Goal: Task Accomplishment & Management: Complete application form

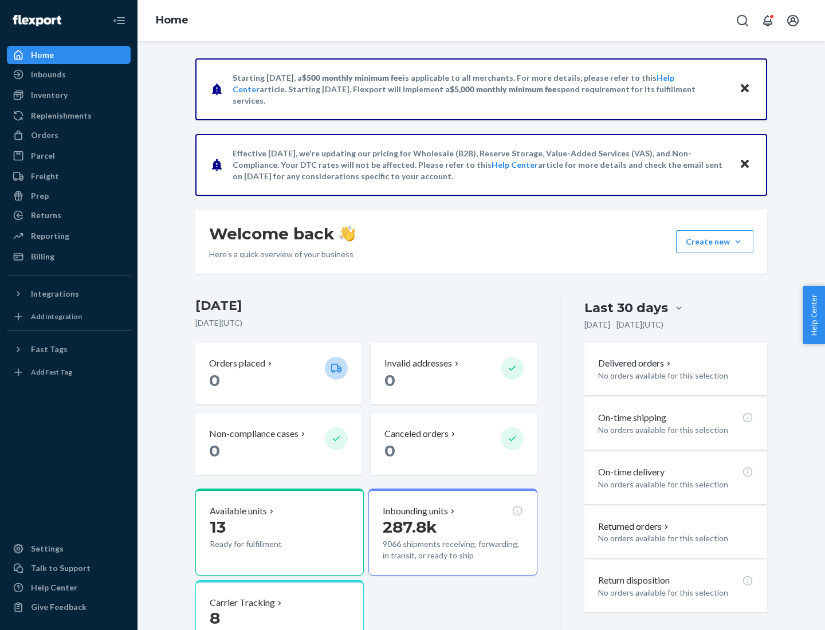
click at [738, 242] on button "Create new Create new inbound Create new order Create new product" at bounding box center [714, 241] width 77 height 23
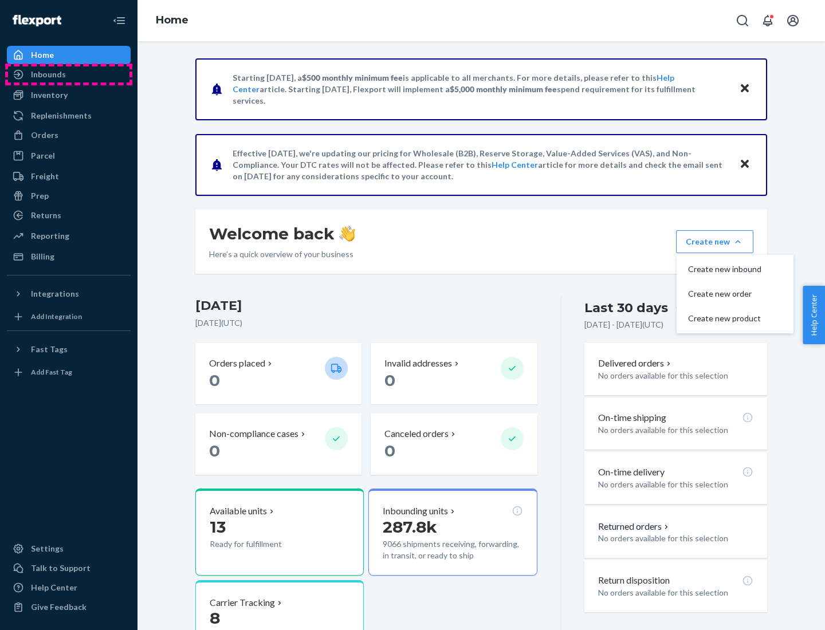
click at [69, 74] on div "Inbounds" at bounding box center [68, 74] width 121 height 16
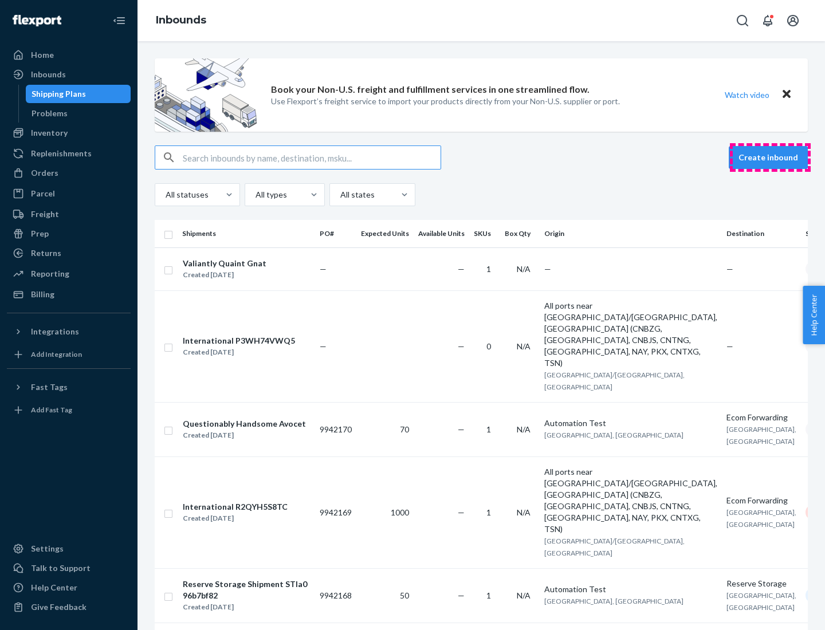
click at [770, 158] on button "Create inbound" at bounding box center [768, 157] width 79 height 23
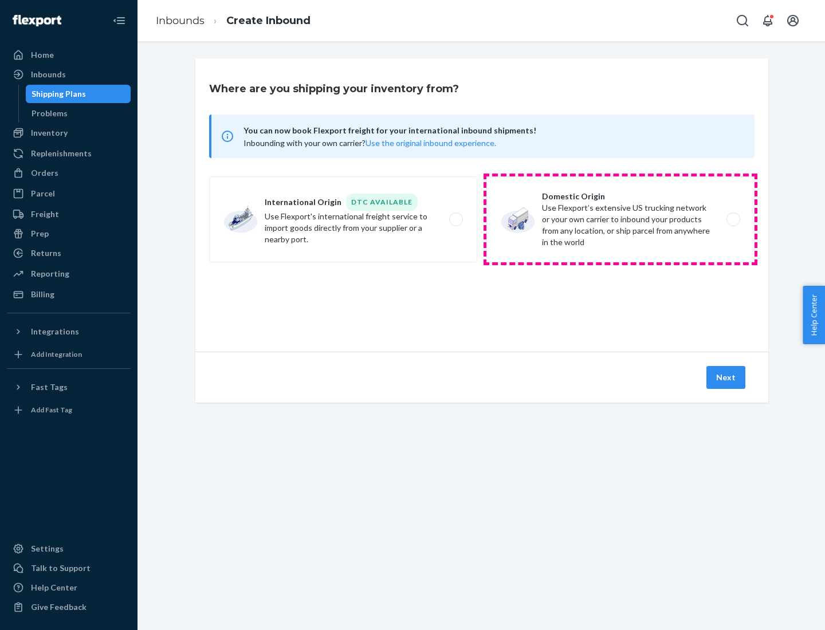
click at [621, 219] on label "Domestic Origin Use Flexport’s extensive US trucking network or your own carrie…" at bounding box center [620, 219] width 268 height 86
click at [733, 219] on input "Domestic Origin Use Flexport’s extensive US trucking network or your own carrie…" at bounding box center [736, 219] width 7 height 7
radio input "true"
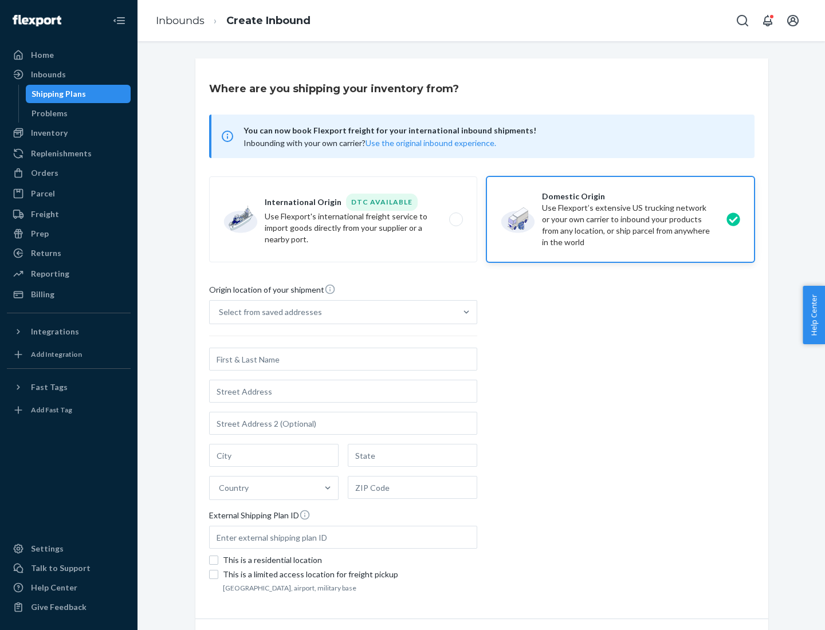
click at [268, 312] on div "Select from saved addresses" at bounding box center [270, 312] width 103 height 11
click at [220, 312] on input "Select from saved addresses" at bounding box center [219, 312] width 1 height 11
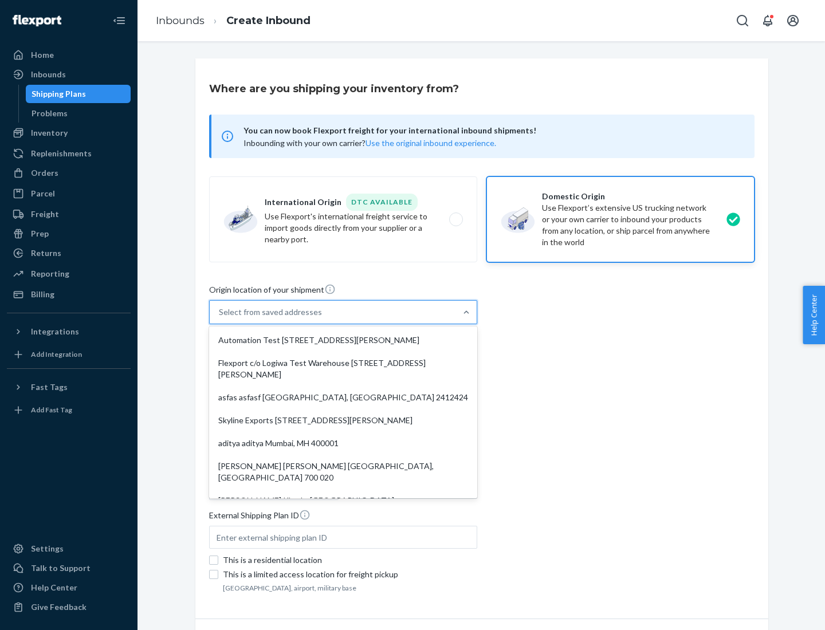
scroll to position [5, 0]
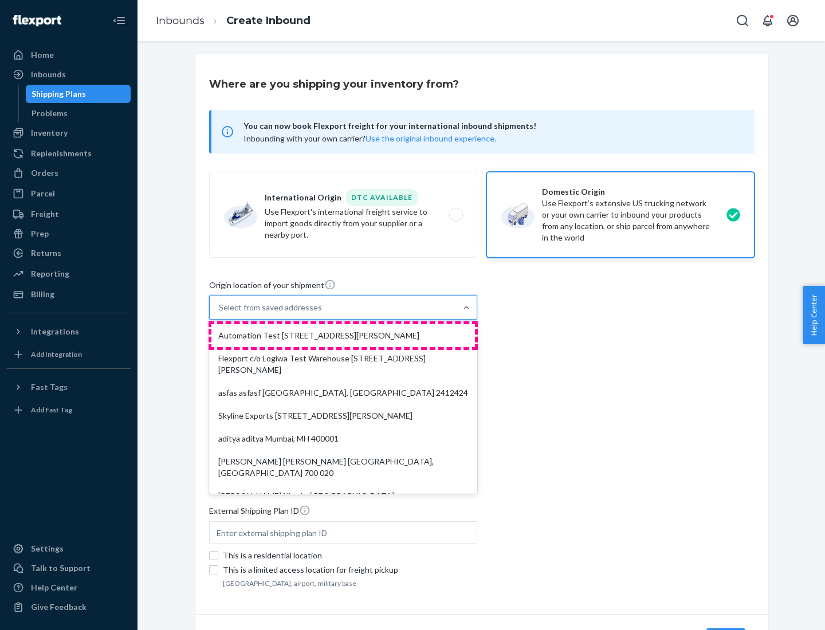
click at [343, 336] on div "Automation Test [STREET_ADDRESS][PERSON_NAME]" at bounding box center [343, 335] width 264 height 23
click at [220, 313] on input "option Automation Test [STREET_ADDRESS][PERSON_NAME]. 9 results available. Use …" at bounding box center [219, 307] width 1 height 11
type input "Automation Test"
type input "9th Floor"
type input "[GEOGRAPHIC_DATA]"
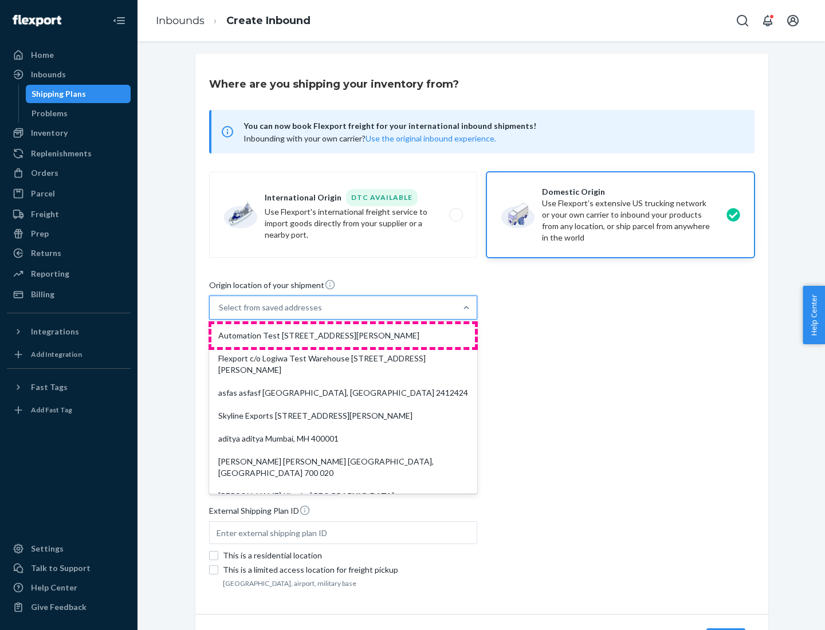
type input "CA"
type input "94104"
type input "[STREET_ADDRESS][PERSON_NAME]"
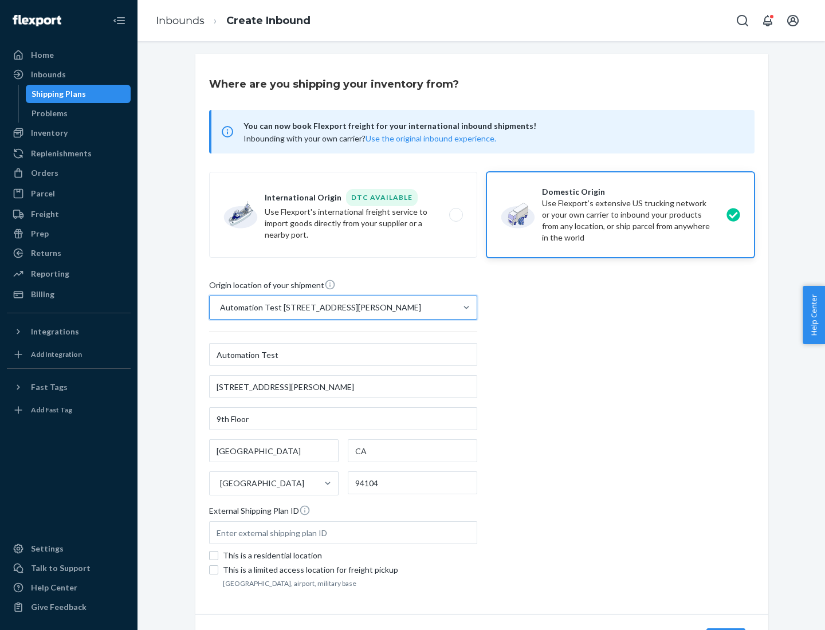
scroll to position [67, 0]
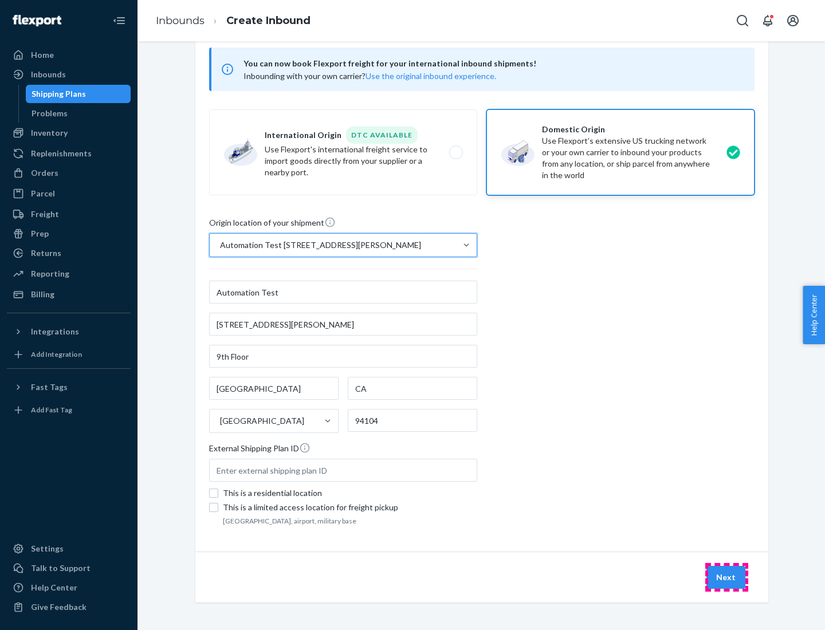
click at [726, 578] on button "Next" at bounding box center [725, 577] width 39 height 23
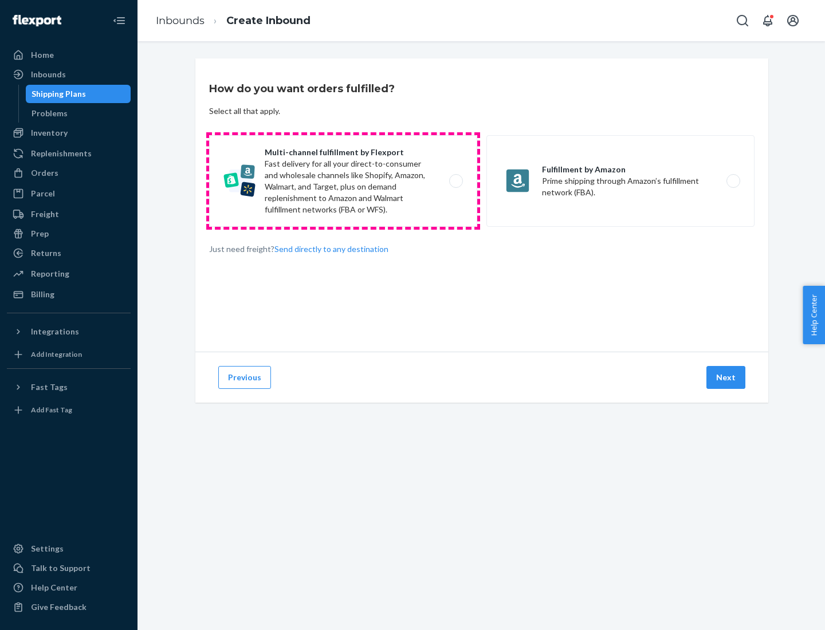
click at [343, 181] on label "Multi-channel fulfillment by Flexport Fast delivery for all your direct-to-cons…" at bounding box center [343, 181] width 268 height 92
click at [455, 181] on input "Multi-channel fulfillment by Flexport Fast delivery for all your direct-to-cons…" at bounding box center [458, 181] width 7 height 7
radio input "true"
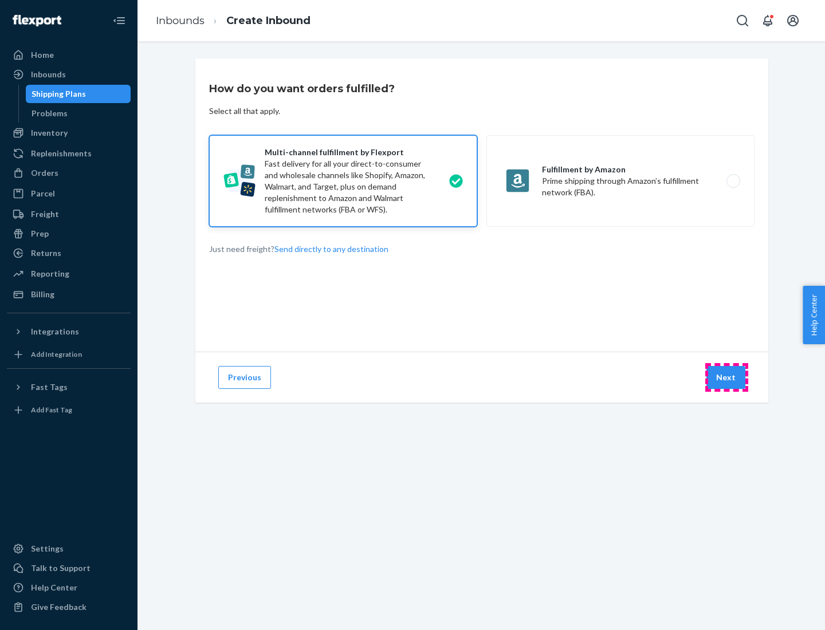
click at [726, 378] on button "Next" at bounding box center [725, 377] width 39 height 23
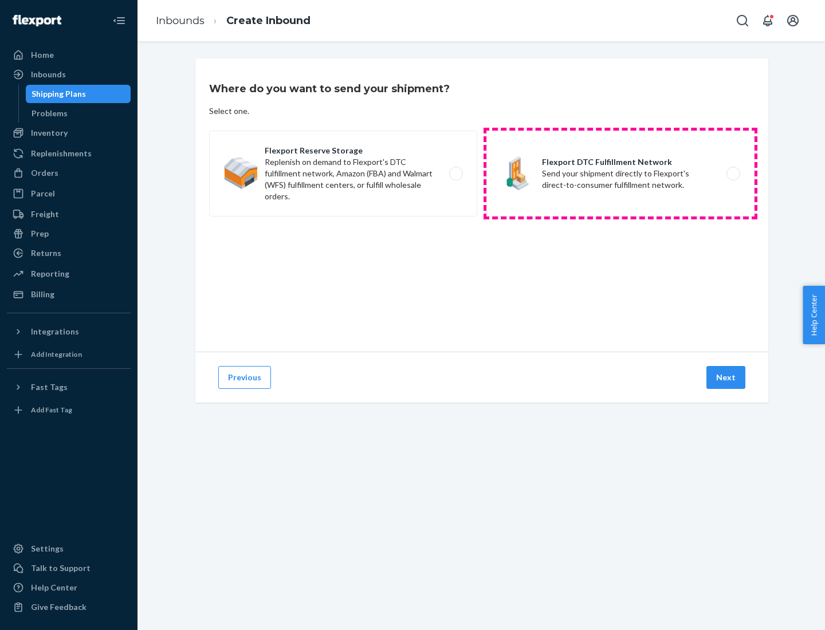
click at [621, 174] on label "Flexport DTC Fulfillment Network Send your shipment directly to Flexport's dire…" at bounding box center [620, 174] width 268 height 86
click at [733, 174] on input "Flexport DTC Fulfillment Network Send your shipment directly to Flexport's dire…" at bounding box center [736, 173] width 7 height 7
radio input "true"
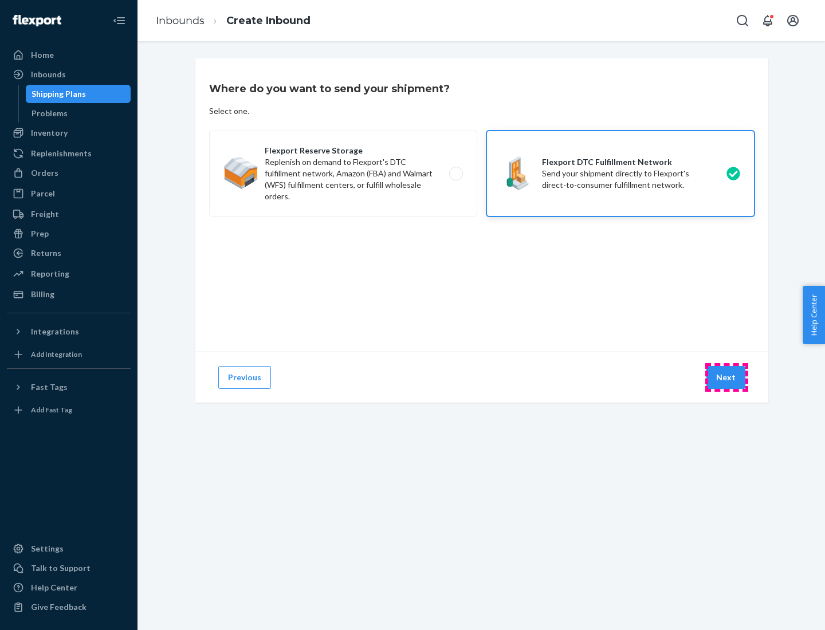
click at [726, 378] on button "Next" at bounding box center [725, 377] width 39 height 23
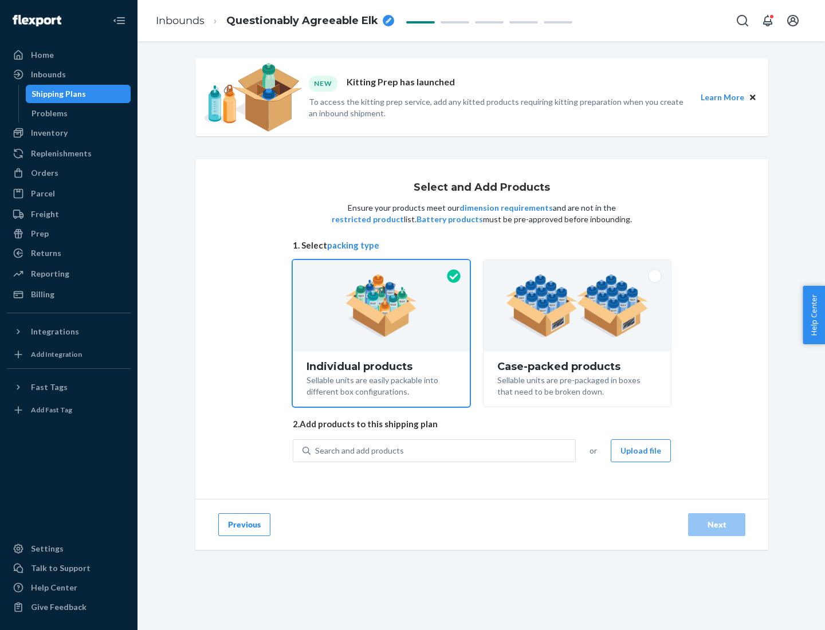
click at [578, 306] on img at bounding box center [577, 305] width 143 height 63
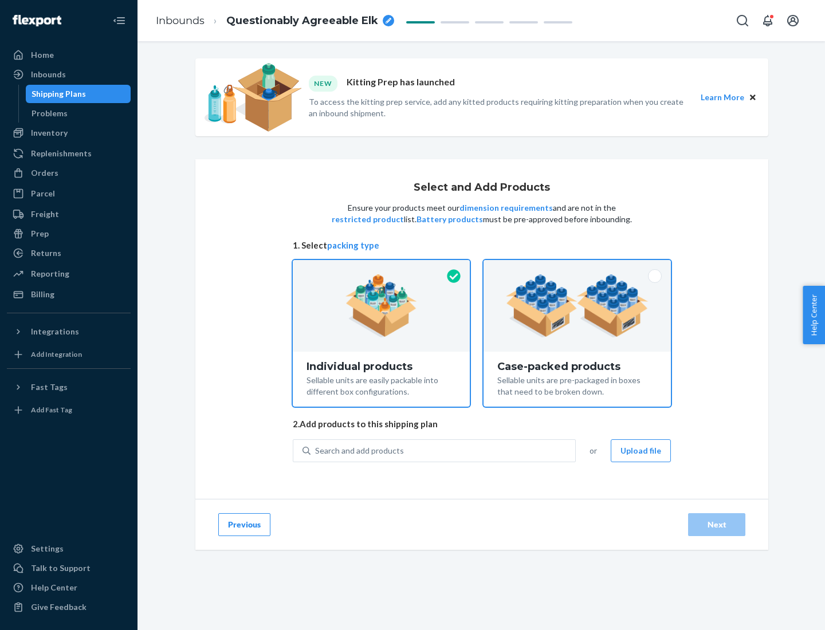
click at [578, 268] on input "Case-packed products Sellable units are pre-packaged in boxes that need to be b…" at bounding box center [577, 263] width 7 height 7
radio input "true"
radio input "false"
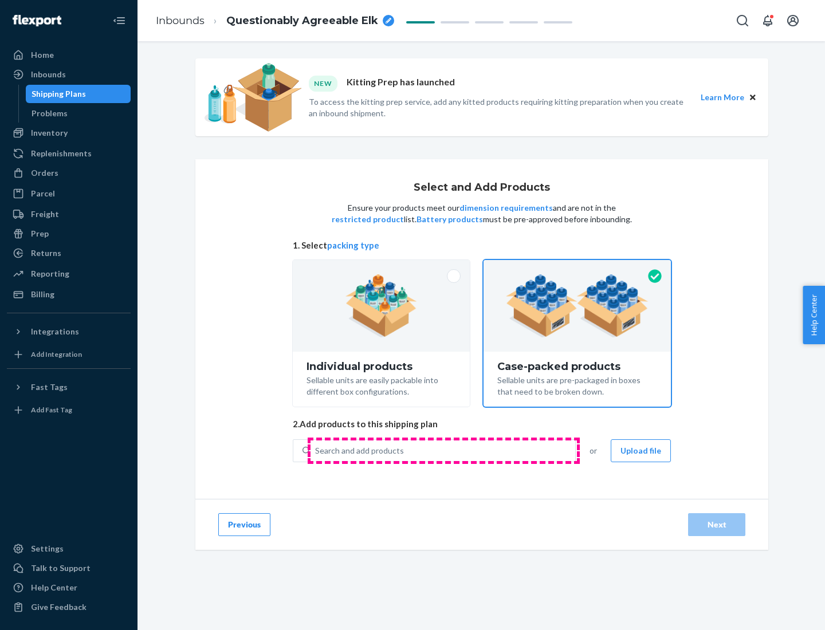
click at [443, 450] on div "Search and add products" at bounding box center [443, 451] width 265 height 21
click at [316, 450] on input "Search and add products" at bounding box center [315, 450] width 1 height 11
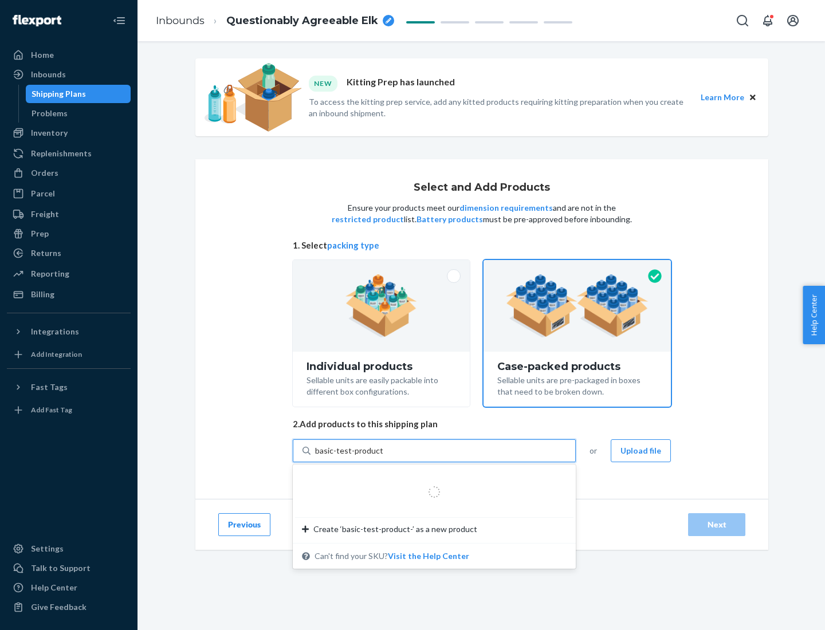
type input "basic-test-product-1"
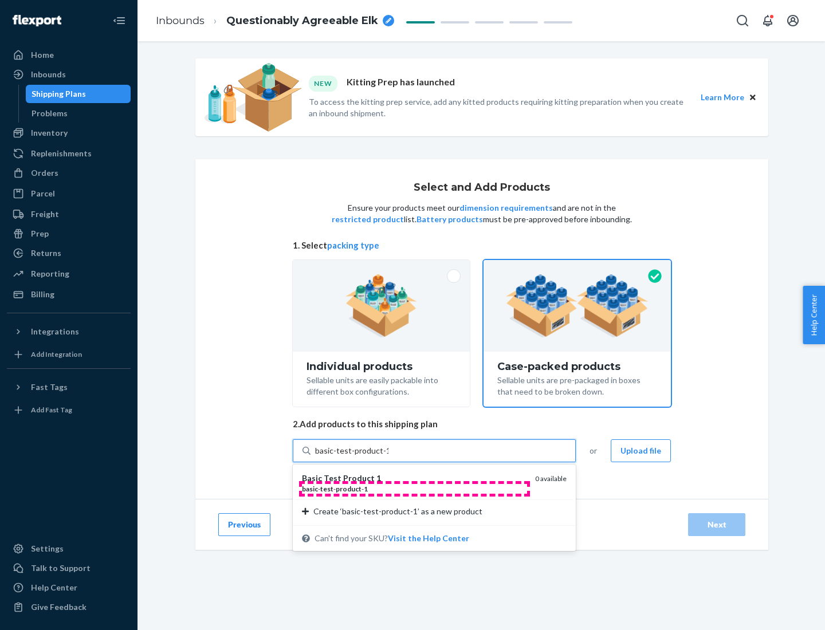
click at [414, 489] on div "basic - test - product - 1" at bounding box center [414, 489] width 224 height 10
click at [388, 457] on input "basic-test-product-1" at bounding box center [351, 450] width 73 height 11
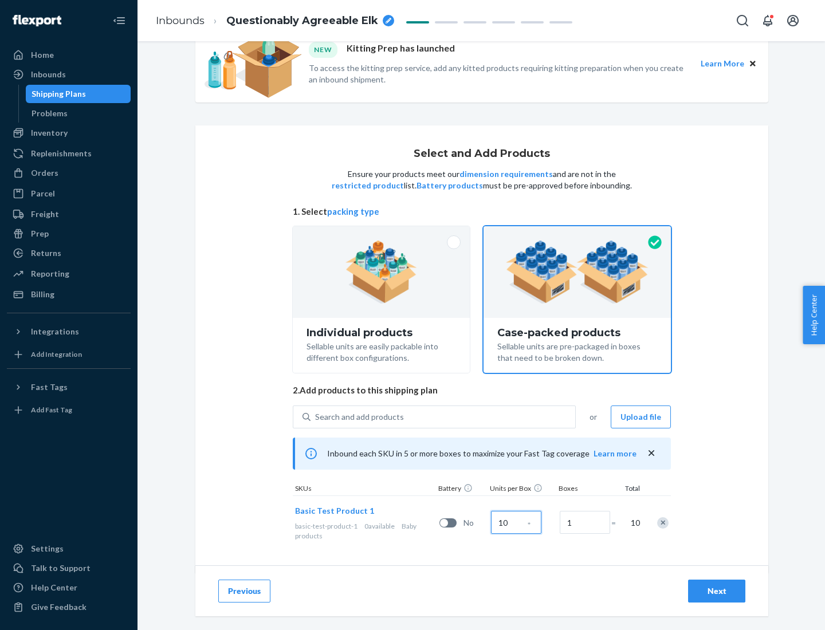
scroll to position [41, 0]
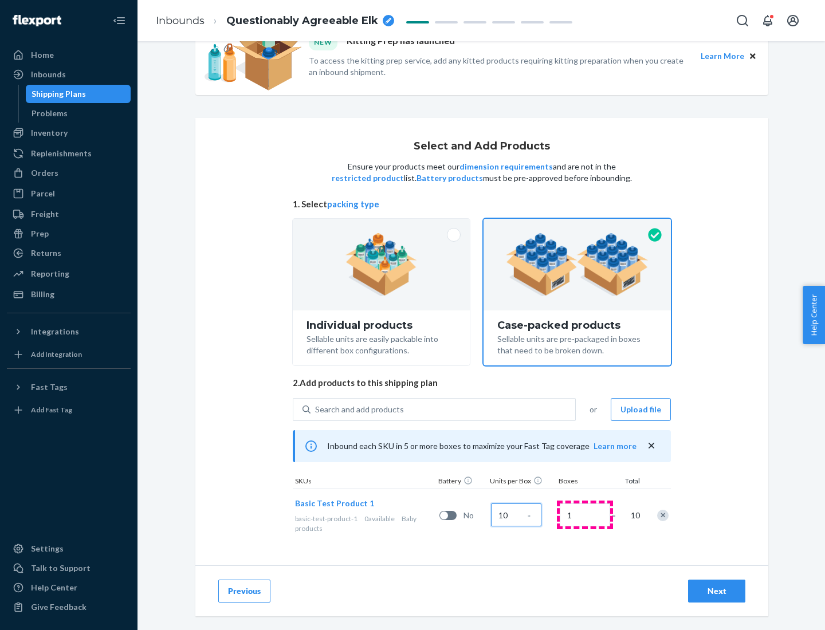
type input "10"
type input "7"
click at [717, 591] on div "Next" at bounding box center [717, 591] width 38 height 11
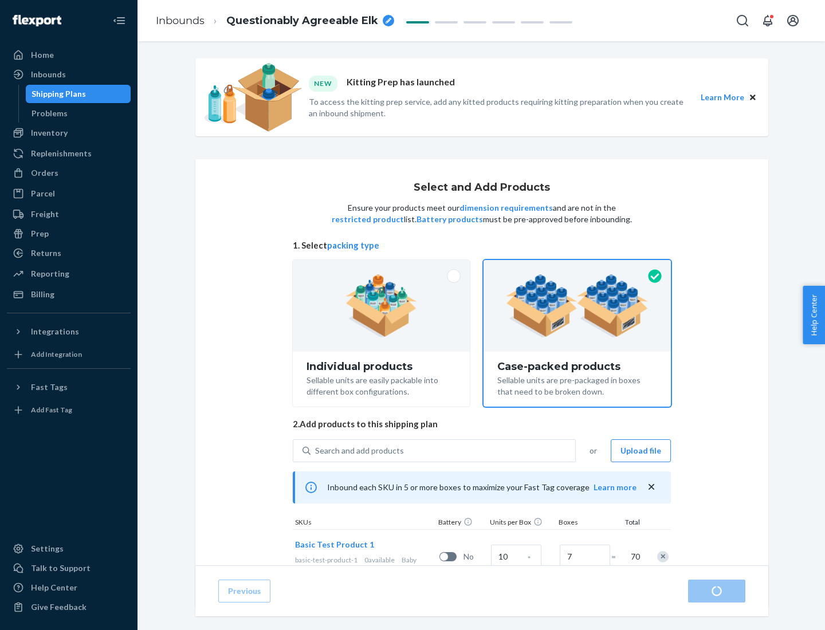
radio input "true"
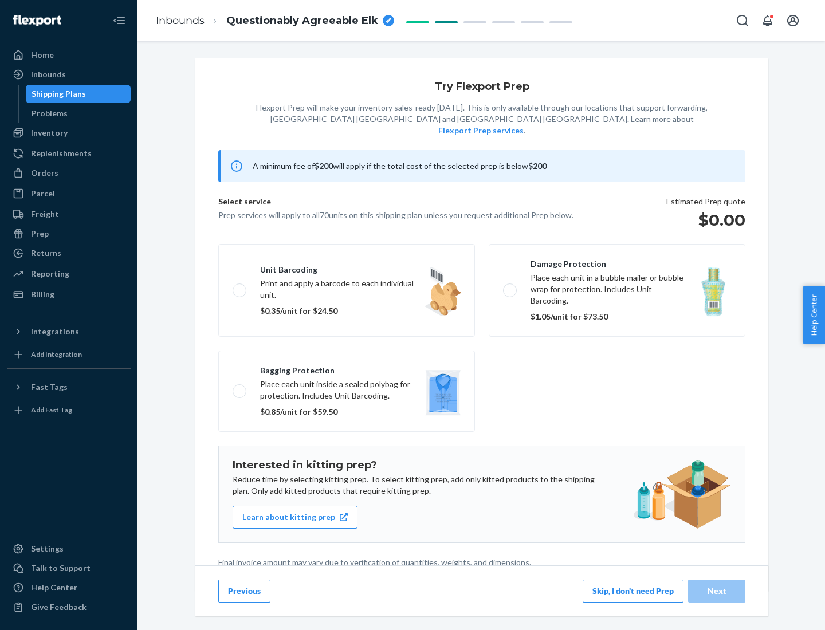
scroll to position [3, 0]
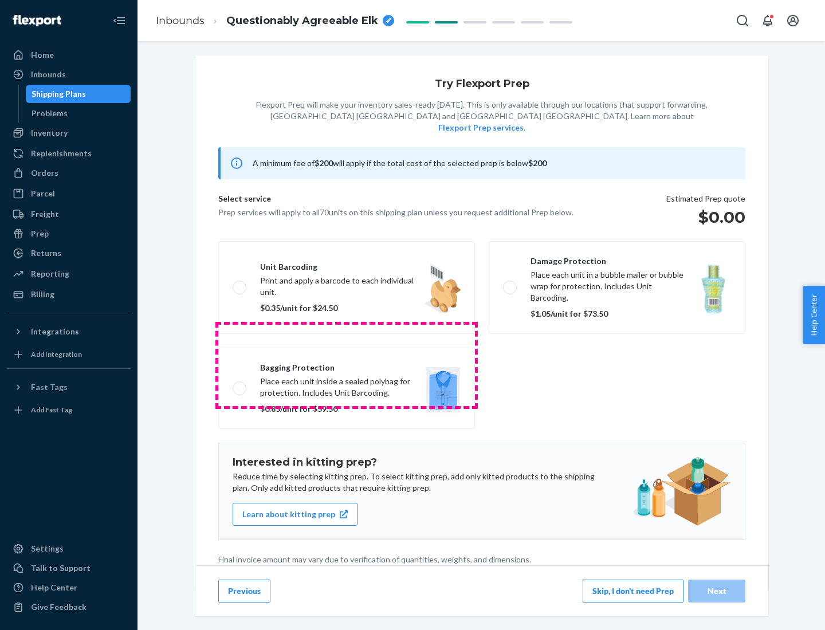
click at [347, 365] on label "Bagging protection Place each unit inside a sealed polybag for protection. Incl…" at bounding box center [346, 388] width 257 height 81
click at [240, 384] on input "Bagging protection Place each unit inside a sealed polybag for protection. Incl…" at bounding box center [236, 387] width 7 height 7
checkbox input "true"
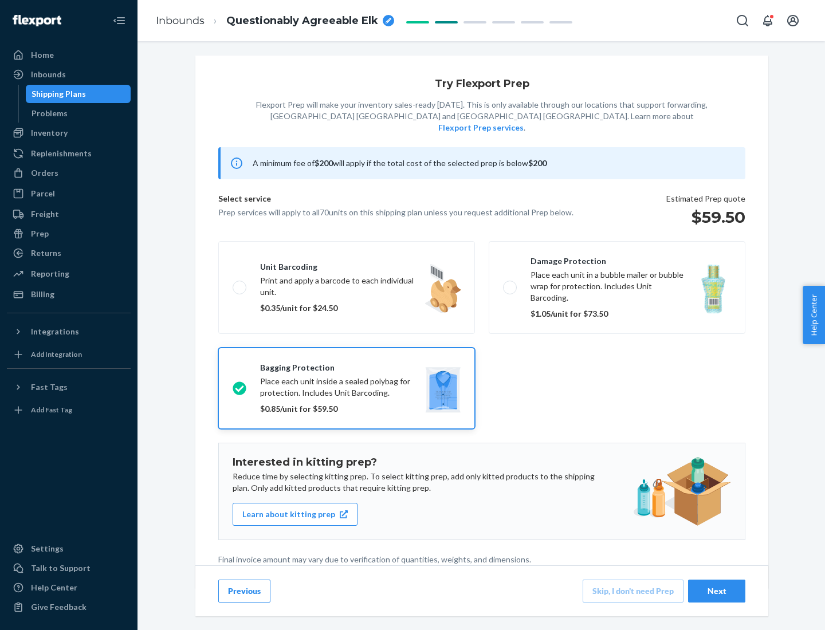
click at [717, 591] on div "Next" at bounding box center [717, 591] width 38 height 11
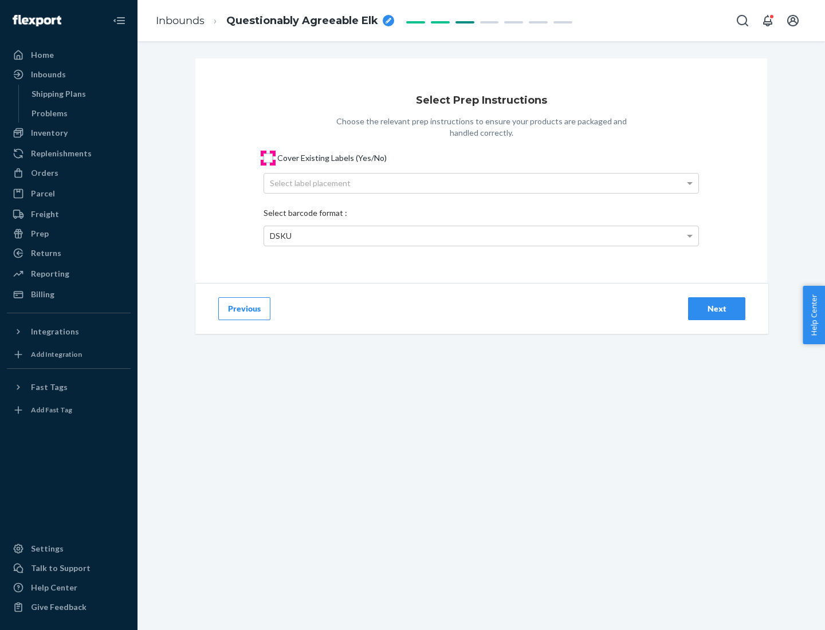
click at [268, 158] on input "Cover Existing Labels (Yes/No)" at bounding box center [268, 158] width 9 height 9
checkbox input "true"
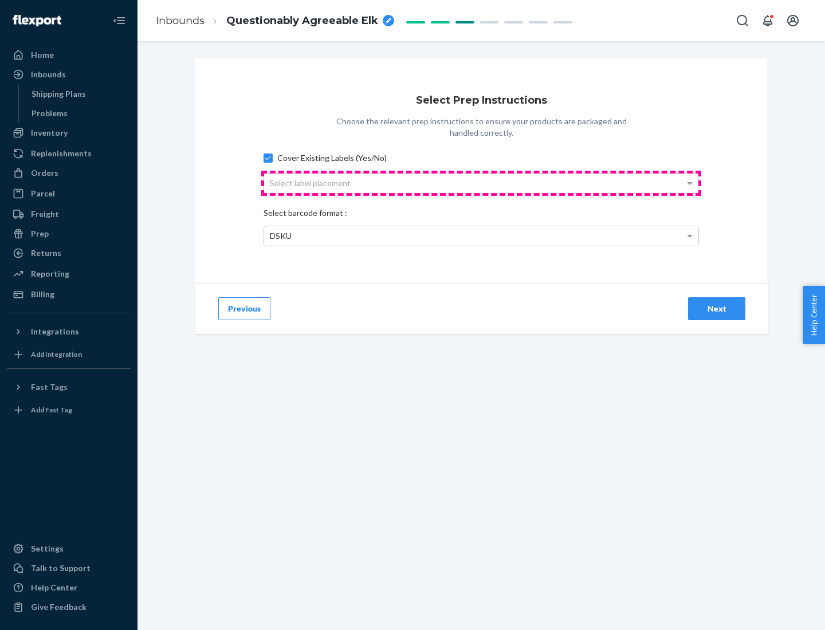
click at [481, 183] on div "Select label placement" at bounding box center [481, 183] width 434 height 19
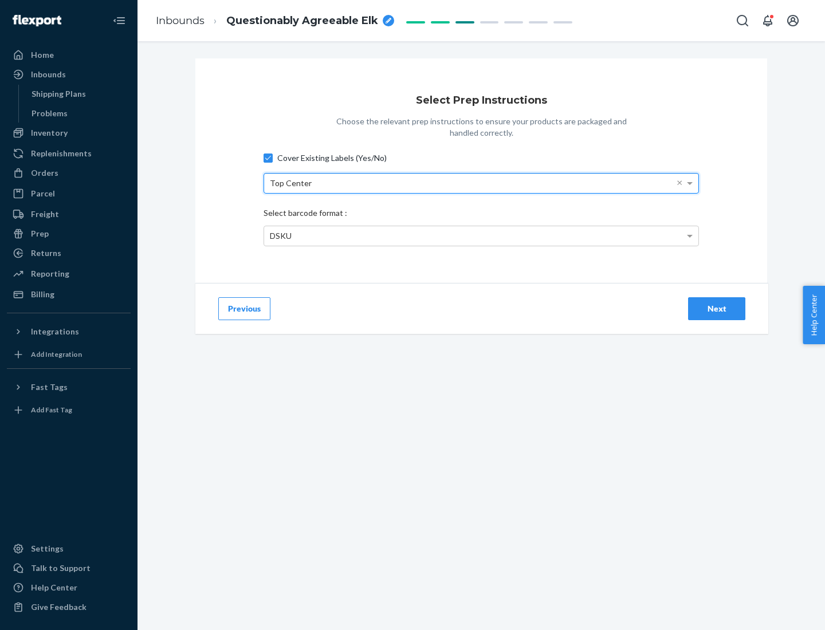
click at [481, 235] on div "DSKU" at bounding box center [481, 235] width 434 height 19
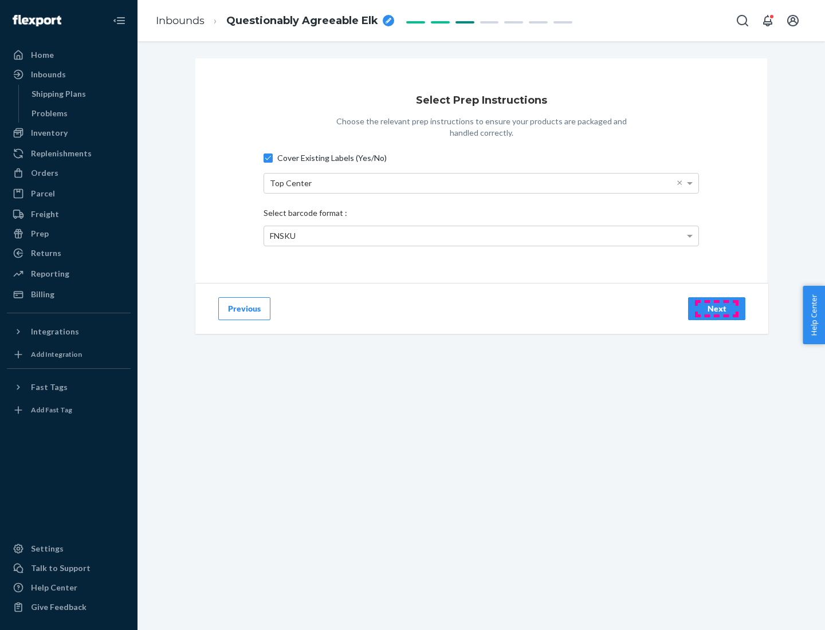
click at [717, 308] on div "Next" at bounding box center [717, 308] width 38 height 11
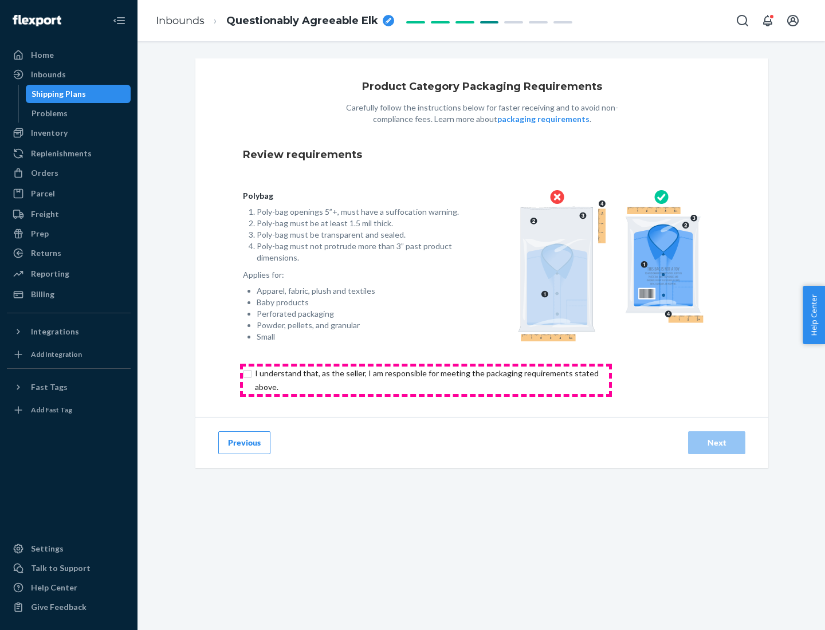
click at [426, 380] on input "checkbox" at bounding box center [433, 381] width 381 height 28
checkbox input "true"
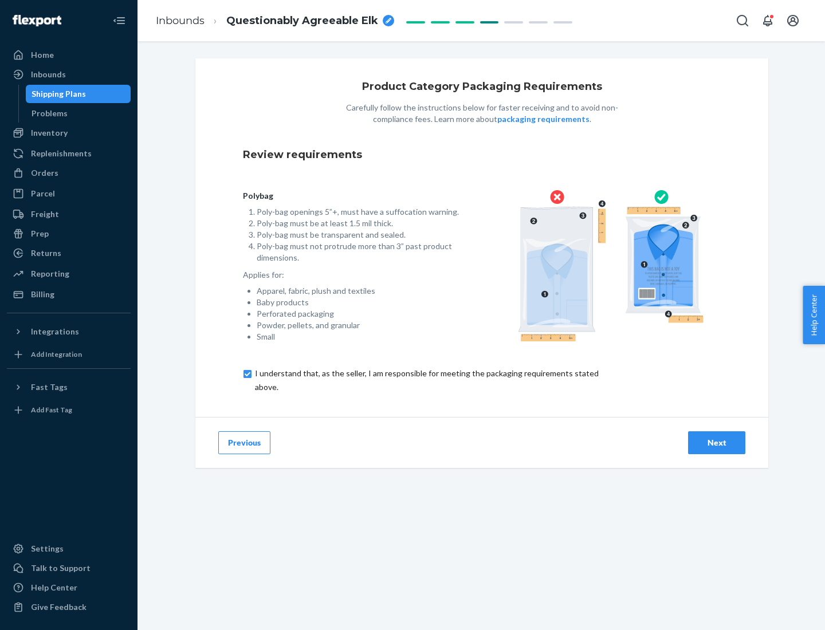
click at [717, 442] on div "Next" at bounding box center [717, 442] width 38 height 11
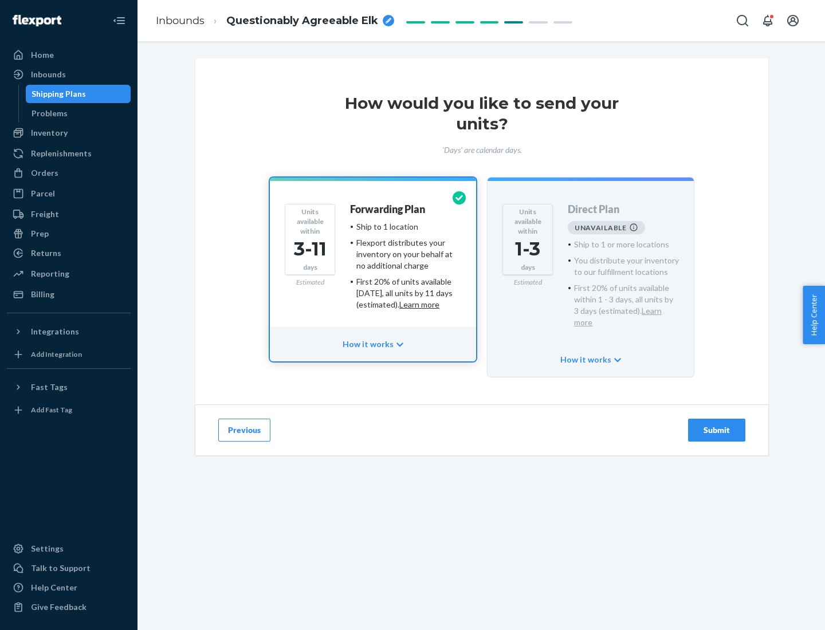
click at [388, 209] on h4 "Forwarding Plan" at bounding box center [387, 209] width 75 height 11
click at [717, 425] on div "Submit" at bounding box center [717, 430] width 38 height 11
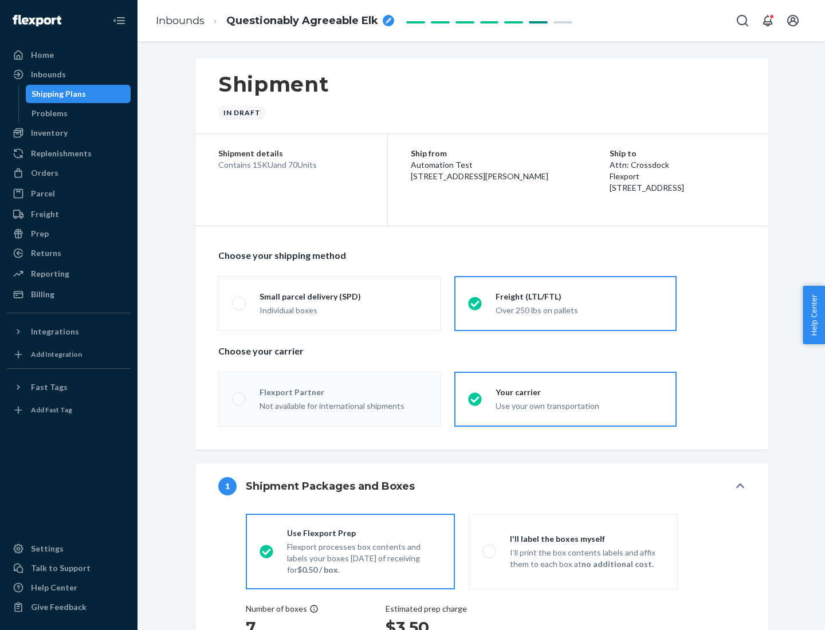
radio input "true"
radio input "false"
radio input "true"
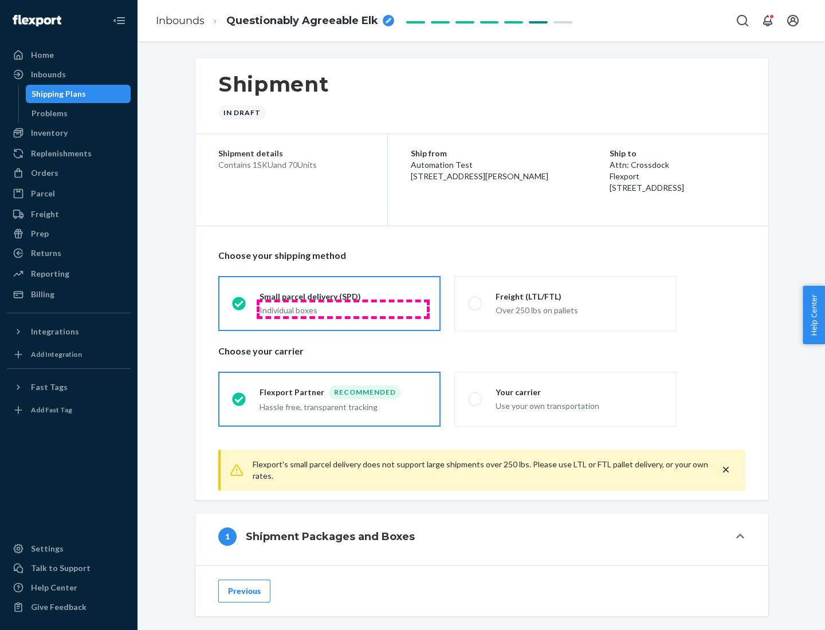
click at [343, 309] on div "Individual boxes" at bounding box center [343, 310] width 167 height 11
click at [239, 307] on input "Small parcel delivery (SPD) Individual boxes" at bounding box center [235, 303] width 7 height 7
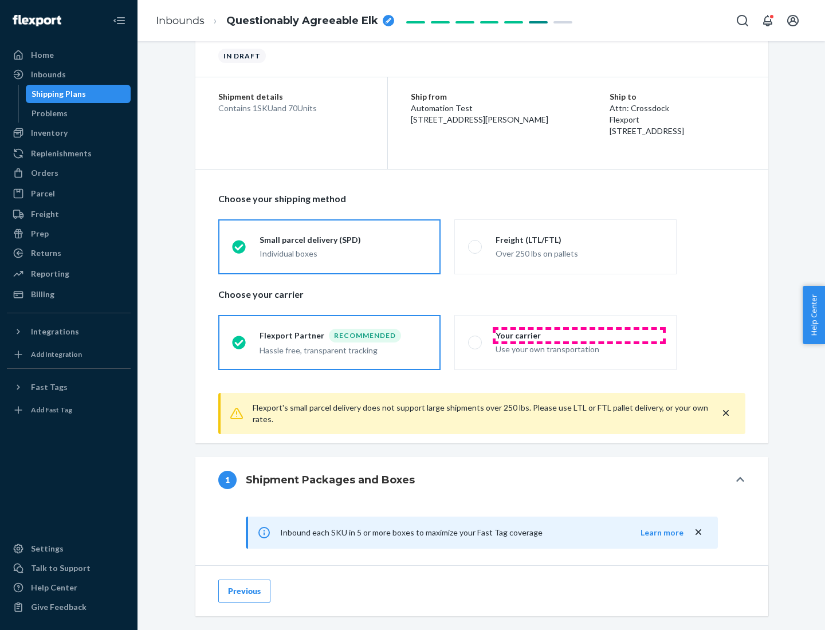
click at [579, 335] on div "Your carrier" at bounding box center [579, 335] width 167 height 11
click at [476, 339] on input "Your carrier Use your own transportation" at bounding box center [471, 342] width 7 height 7
radio input "true"
radio input "false"
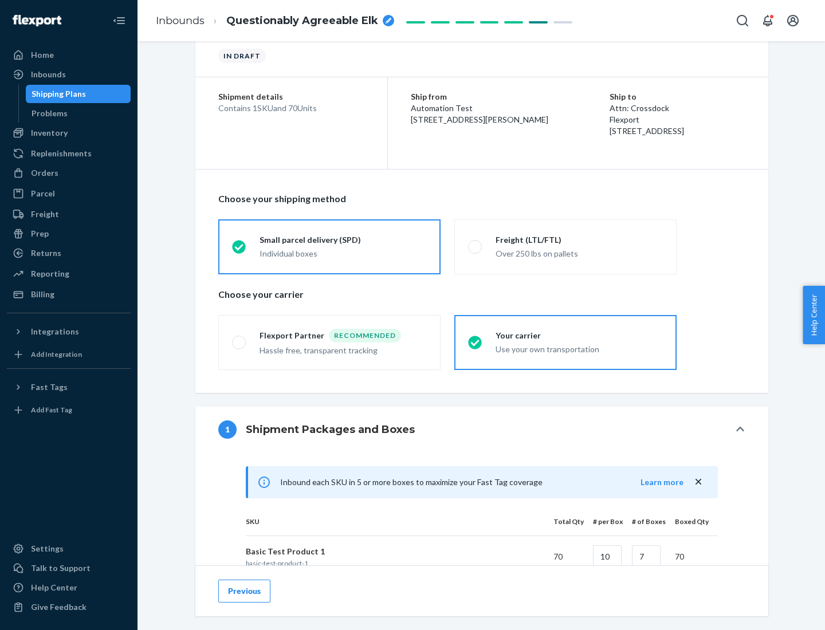
scroll to position [278, 0]
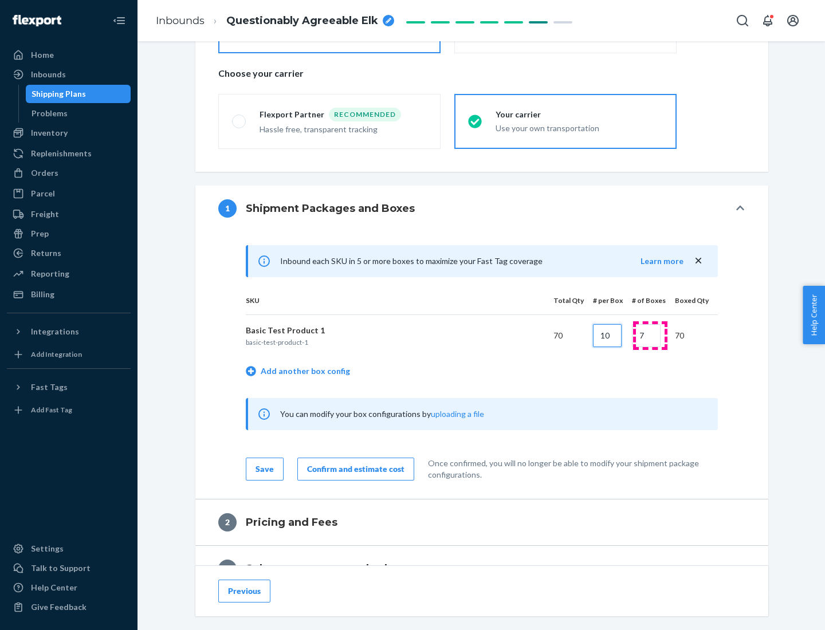
type input "10"
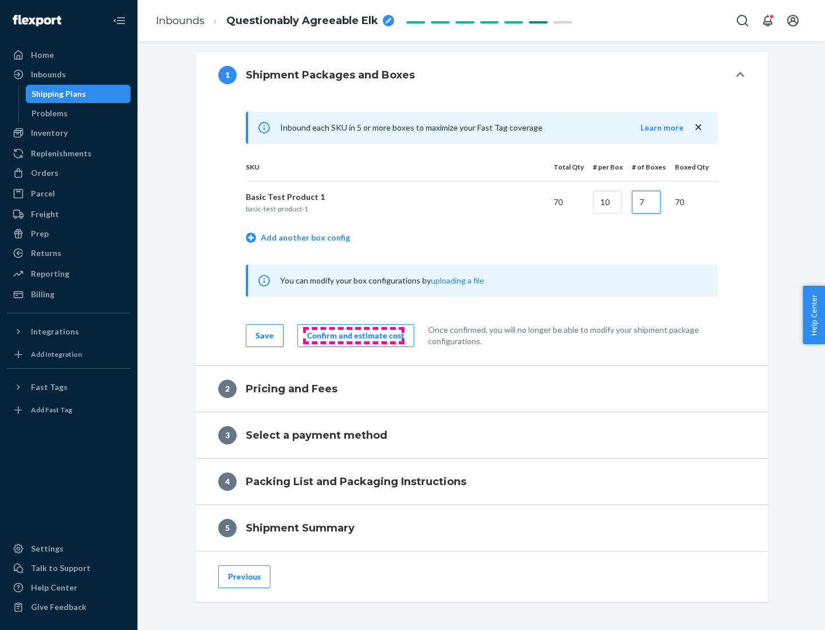
type input "7"
click at [354, 335] on div "Confirm and estimate cost" at bounding box center [355, 335] width 97 height 11
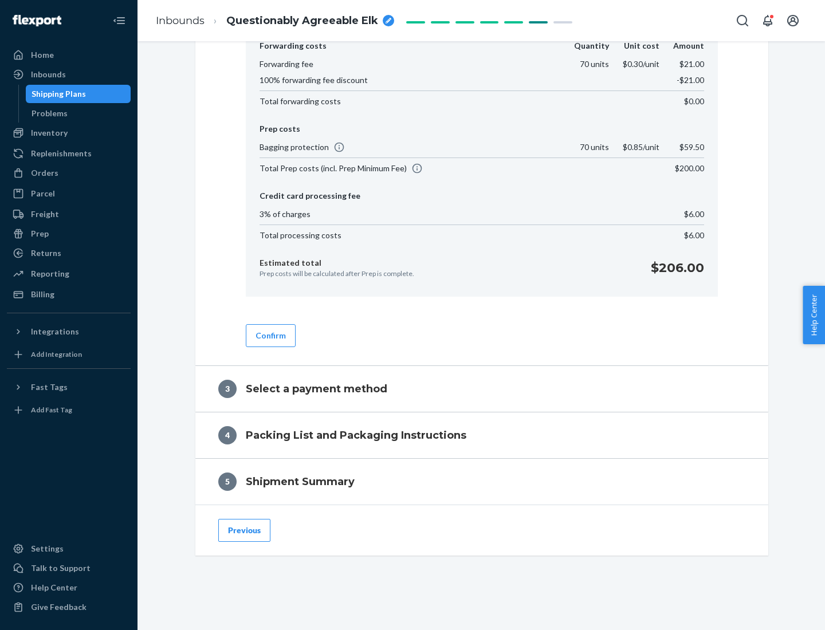
click at [270, 335] on button "Confirm" at bounding box center [271, 335] width 50 height 23
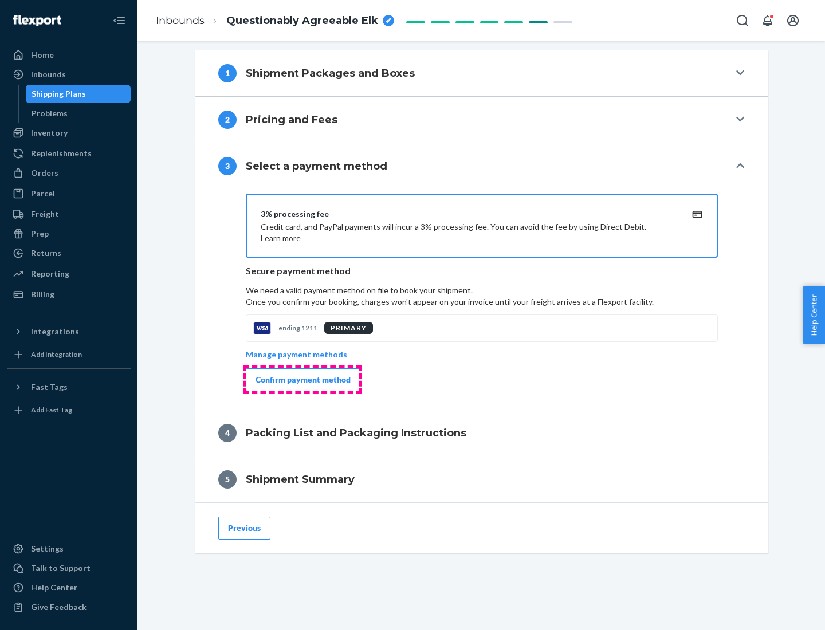
click at [302, 380] on div "Confirm payment method" at bounding box center [303, 379] width 95 height 11
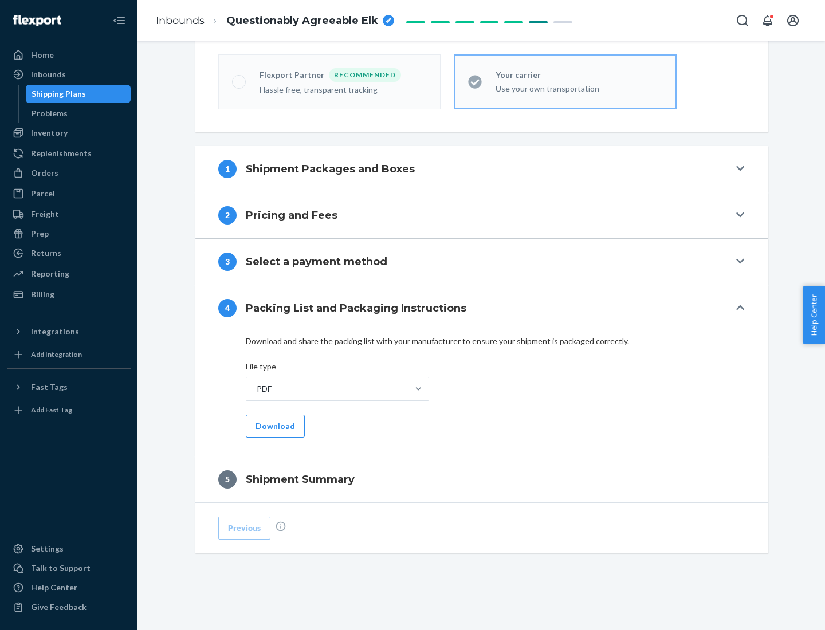
scroll to position [317, 0]
click at [274, 426] on button "Download" at bounding box center [275, 426] width 59 height 23
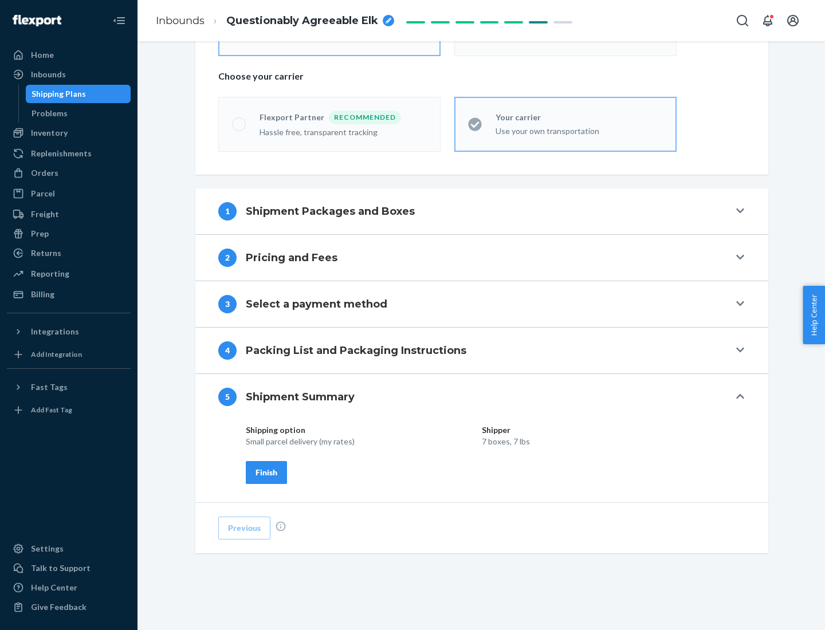
scroll to position [275, 0]
